Goal: Check status

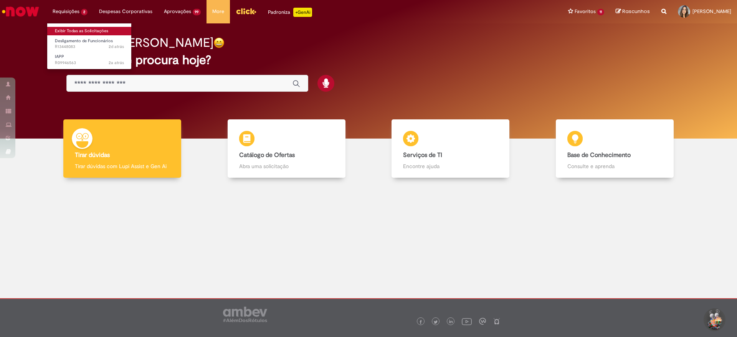
click at [82, 33] on link "Exibir Todas as Solicitações" at bounding box center [89, 31] width 84 height 8
click at [74, 31] on link "Exibir Todas as Solicitações" at bounding box center [89, 31] width 84 height 8
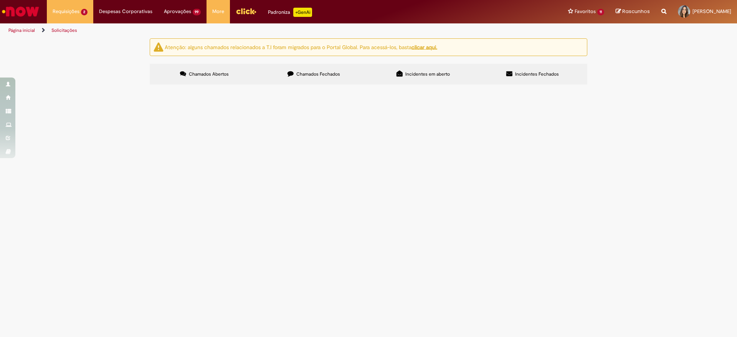
click at [318, 74] on span "Chamados Fechados" at bounding box center [318, 74] width 44 height 6
click at [200, 78] on label "Chamados Abertos" at bounding box center [204, 74] width 109 height 21
click at [319, 66] on label "Chamados Fechados" at bounding box center [313, 74] width 109 height 21
click at [0, 0] on span "Boa Tarde! Solicito o pedido de compras para realizar reinamento de 20 pessoas …" at bounding box center [0, 0] width 0 height 0
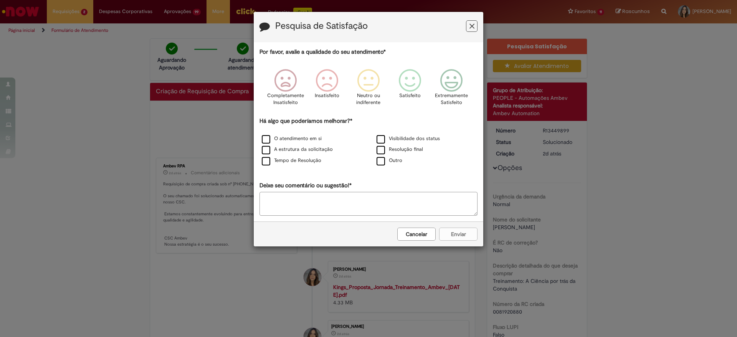
click at [471, 26] on icon "Feedback" at bounding box center [472, 26] width 5 height 8
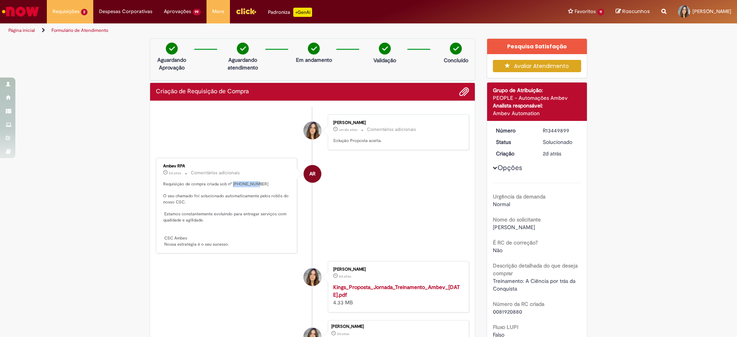
drag, startPoint x: 228, startPoint y: 184, endPoint x: 266, endPoint y: 182, distance: 38.1
click at [266, 182] on p "Requisição de compra criada sob nº [PHONE_NUMBER] O seu chamado foi solucionado…" at bounding box center [227, 214] width 128 height 66
copy p "0081920880"
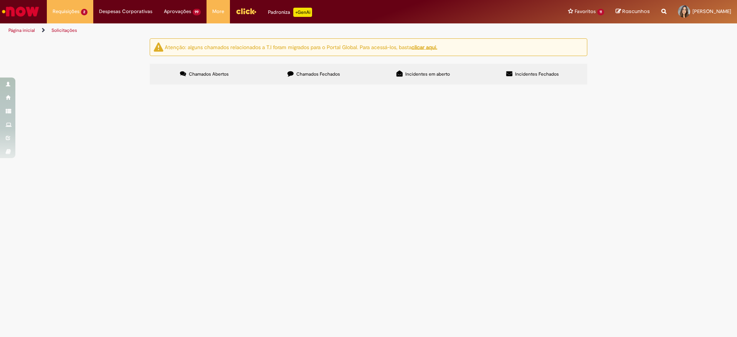
click at [309, 72] on span "Chamados Fechados" at bounding box center [318, 74] width 44 height 6
click at [0, 0] on span "Solicito serviço de personalização para o projeto Log Learning, como: camisetas…" at bounding box center [0, 0] width 0 height 0
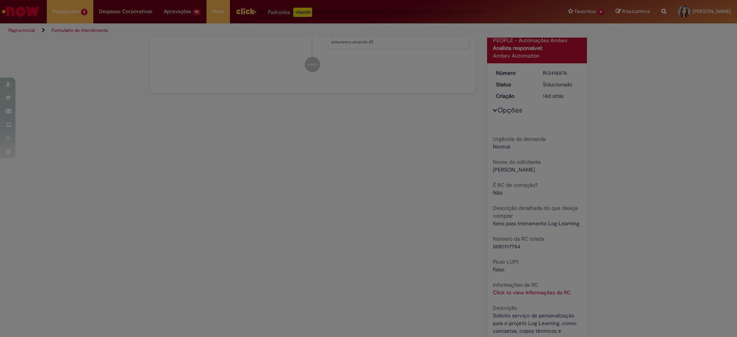
click at [257, 220] on div "Feedback" at bounding box center [368, 168] width 737 height 337
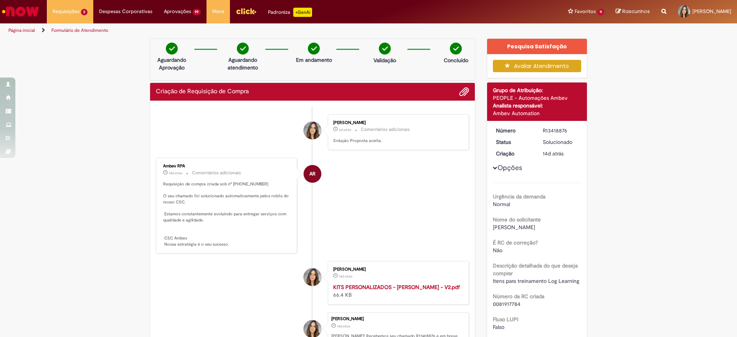
click at [229, 137] on li "[PERSON_NAME] 6d atrás 6 dias atrás Comentários adicionais Solução Proposta ace…" at bounding box center [312, 132] width 313 height 36
drag, startPoint x: 229, startPoint y: 184, endPoint x: 258, endPoint y: 182, distance: 28.8
click at [257, 182] on p "Requisição de compra criada sob nº [PHONE_NUMBER] O seu chamado foi solucionado…" at bounding box center [227, 214] width 128 height 66
copy p "0081917784"
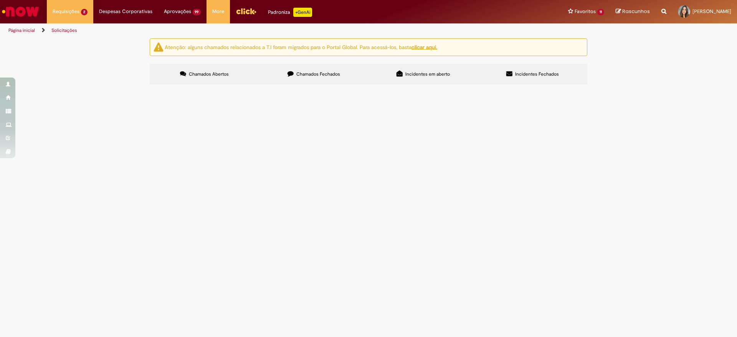
click at [311, 69] on label "Chamados Fechados" at bounding box center [313, 74] width 109 height 21
click at [60, 87] on div "Atenção: alguns chamados relacionados a T.I foram migrados para o Portal Global…" at bounding box center [368, 62] width 737 height 48
click at [0, 0] on span "Criação de Requisição de Compra" at bounding box center [0, 0] width 0 height 0
click at [0, 0] on span "Boa Tarde! Solicito o pedido de compras para realizar reinamento de 20 pessoas …" at bounding box center [0, 0] width 0 height 0
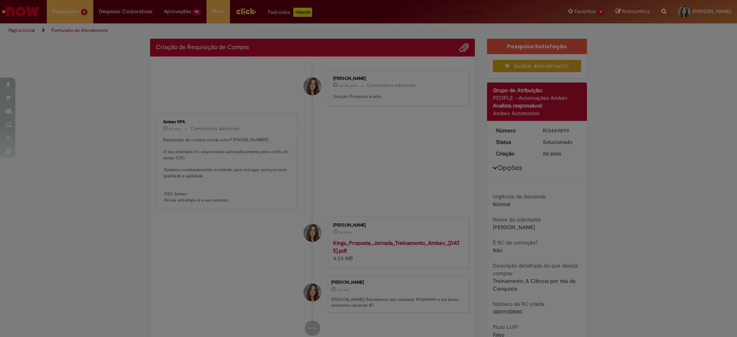
click at [279, 178] on div "Feedback" at bounding box center [368, 168] width 737 height 337
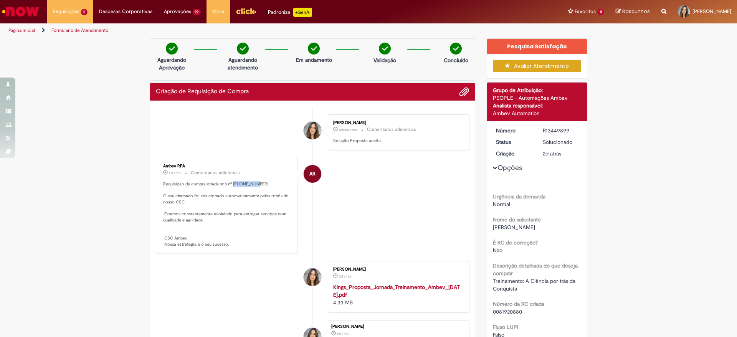
drag, startPoint x: 228, startPoint y: 182, endPoint x: 261, endPoint y: 183, distance: 33.4
click at [261, 183] on p "Requisição de compra criada sob nº [PHONE_NUMBER] O seu chamado foi solucionado…" at bounding box center [227, 214] width 128 height 66
copy p "0081920880"
